Goal: Find contact information: Find contact information

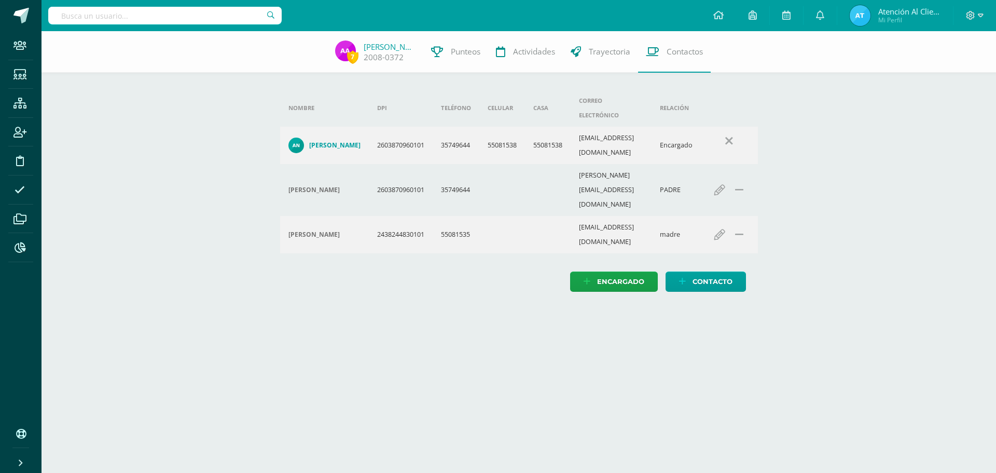
click at [108, 12] on input "text" at bounding box center [164, 16] width 233 height 18
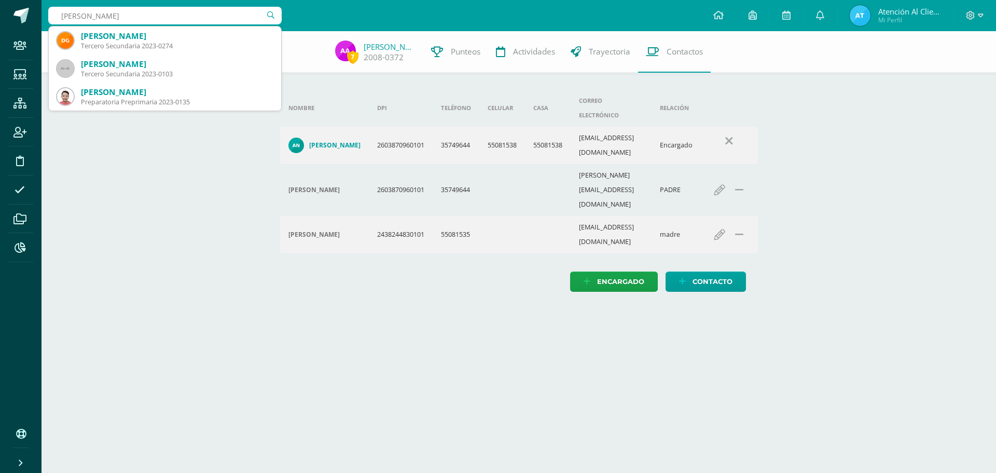
type input "ISAAC CA"
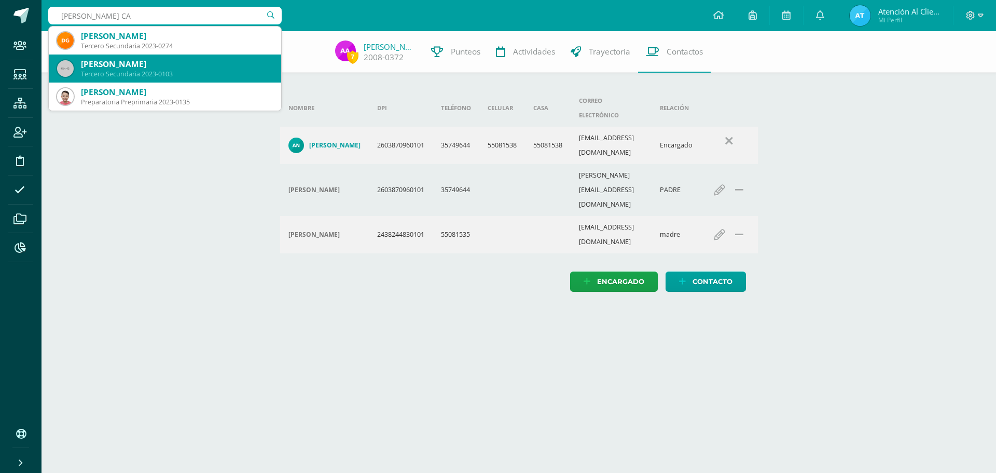
click at [110, 80] on div "Jathniel Isaac Cano Ceballos Tercero Secundaria 2023-0103" at bounding box center [165, 68] width 216 height 28
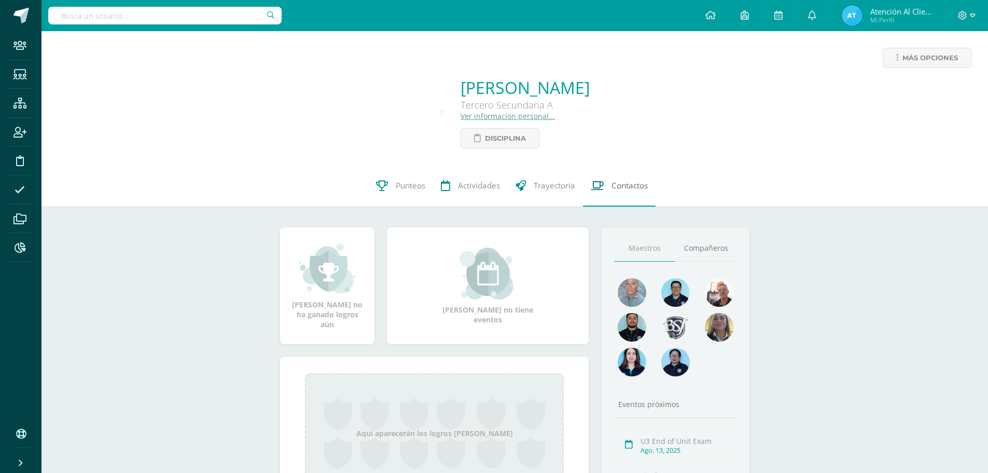
click at [624, 186] on span "Contactos" at bounding box center [630, 185] width 36 height 11
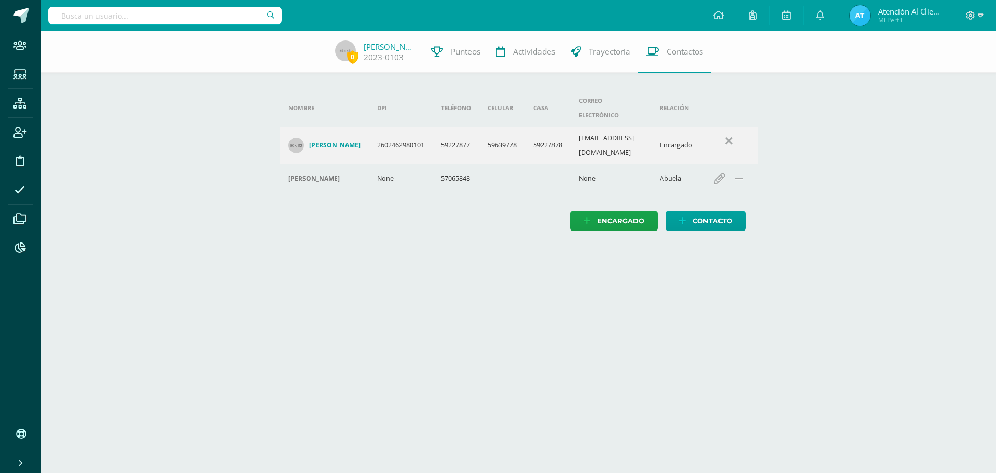
click at [149, 16] on input "text" at bounding box center [164, 16] width 233 height 18
type input "SOLIS MENDES"
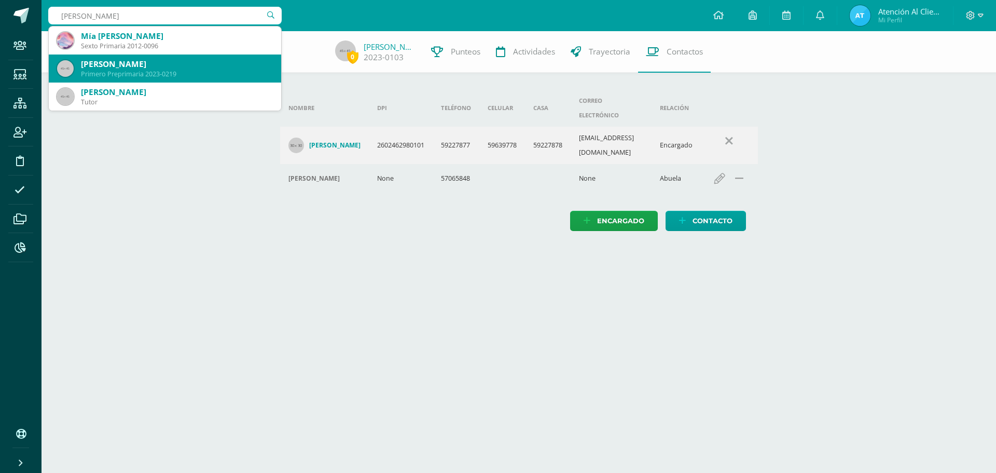
click at [175, 71] on div "Primero Preprimaria 2023-0219" at bounding box center [177, 74] width 192 height 9
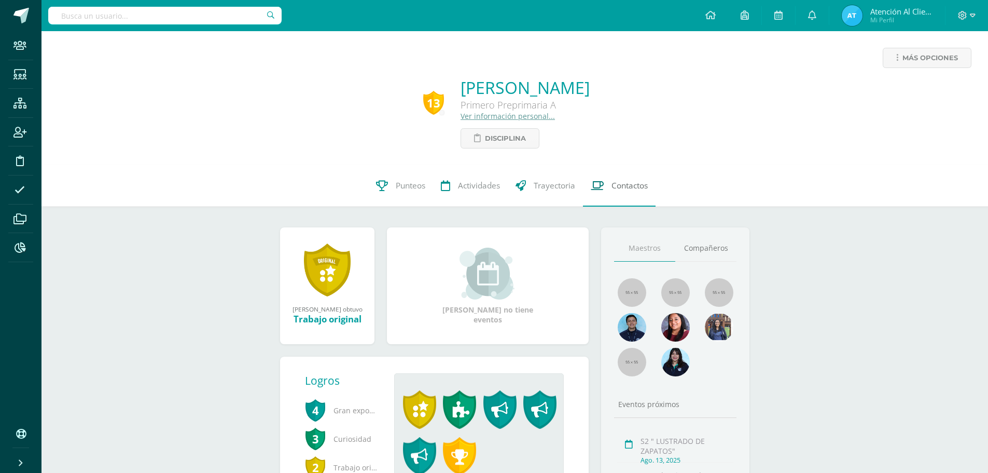
click at [616, 193] on link "Contactos" at bounding box center [619, 186] width 73 height 42
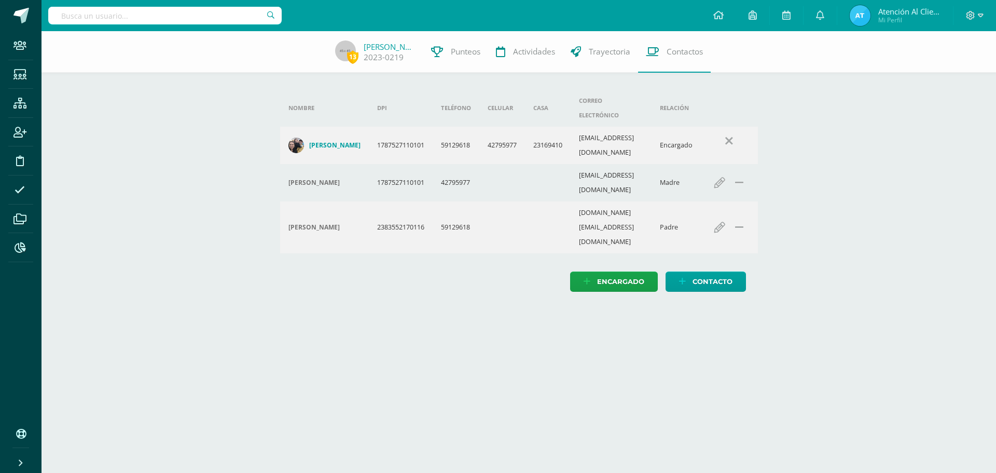
click at [454, 282] on html "Staff Estudiantes Estructura Inscripción Disciplina Asistencia Archivos Reporte…" at bounding box center [498, 156] width 996 height 312
